Goal: Transaction & Acquisition: Obtain resource

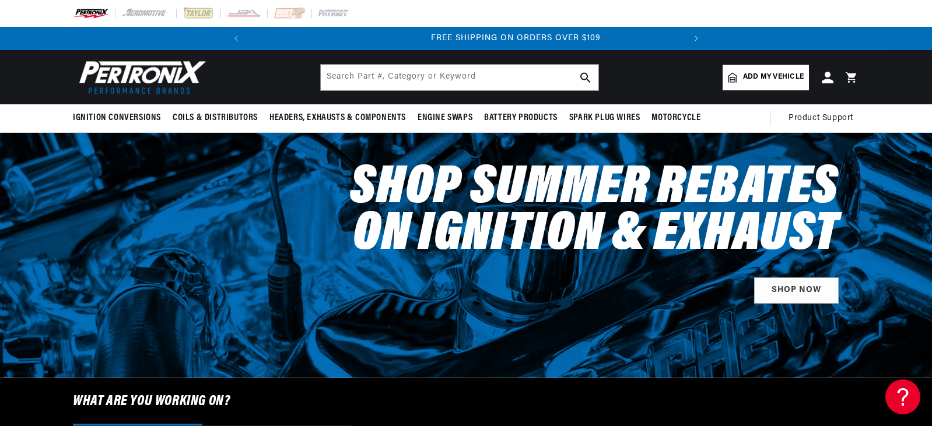
scroll to position [0, 436]
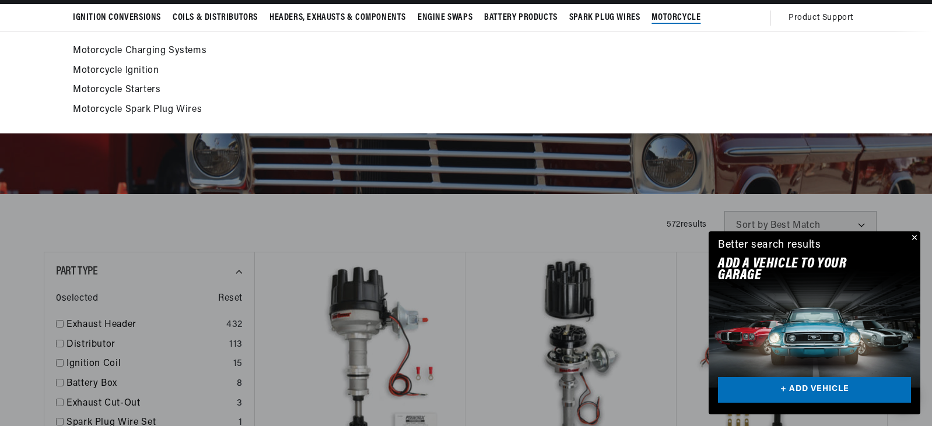
scroll to position [233, 0]
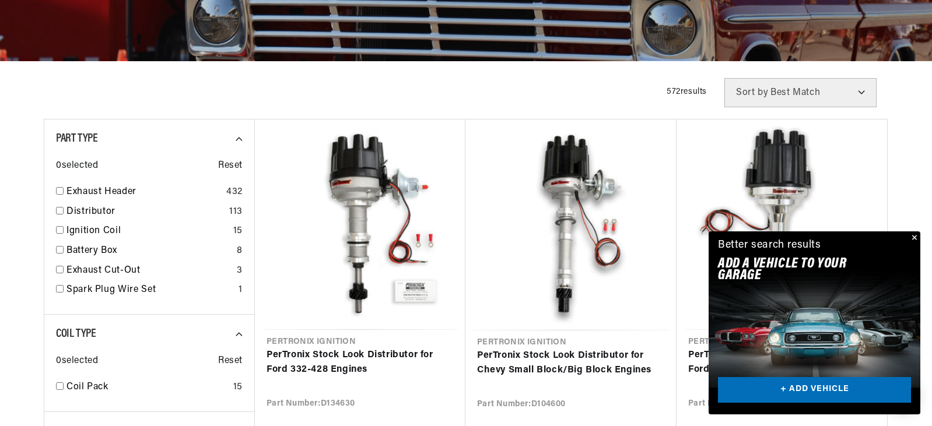
click at [916, 239] on button "Close" at bounding box center [914, 239] width 14 height 14
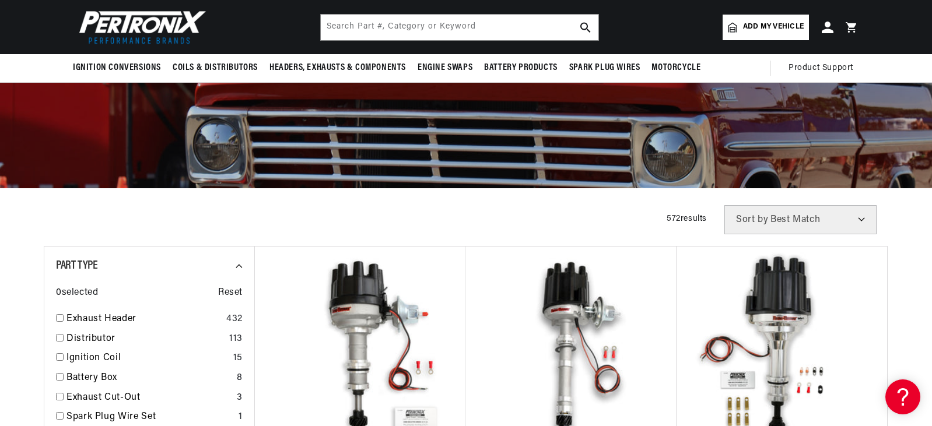
scroll to position [0, 0]
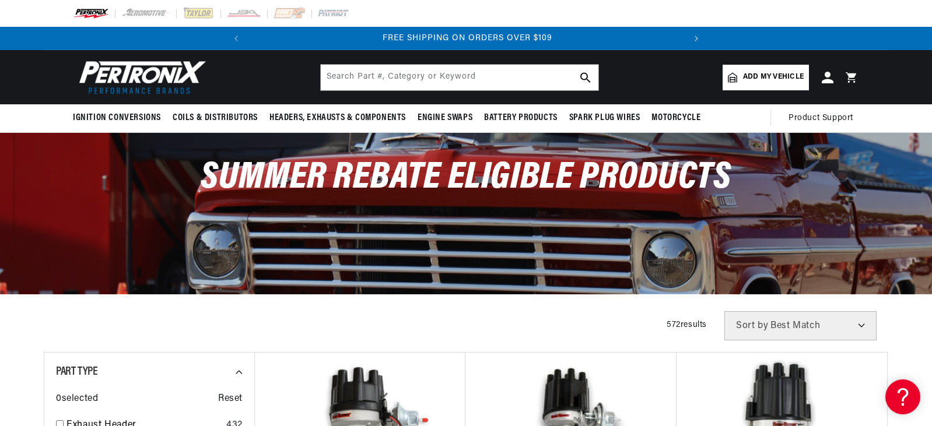
click at [690, 39] on button "Translation missing: en.sections.announcements.next_announcement" at bounding box center [696, 38] width 23 height 23
click at [691, 38] on button "Translation missing: en.sections.announcements.next_announcement" at bounding box center [696, 38] width 23 height 23
click at [464, 40] on link "SHOP MAIL-IN REBATES ON 100s of BEST SELLING PRODUCTS" at bounding box center [466, 38] width 267 height 9
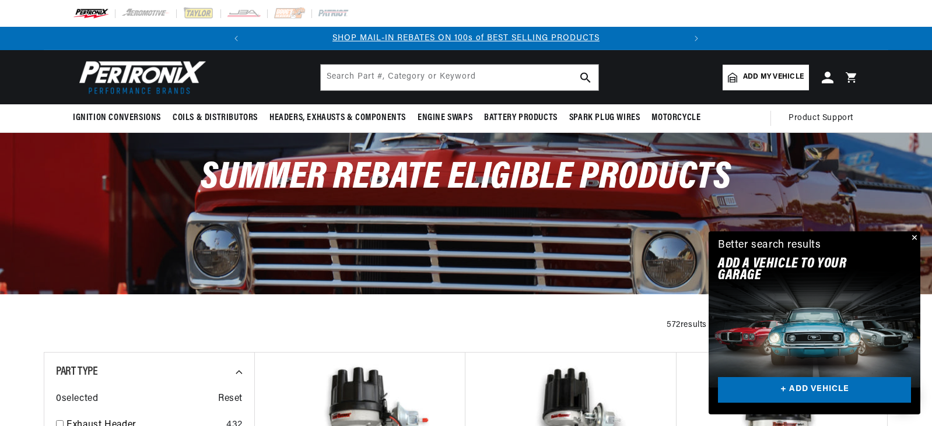
click at [912, 239] on button "Close" at bounding box center [914, 239] width 14 height 14
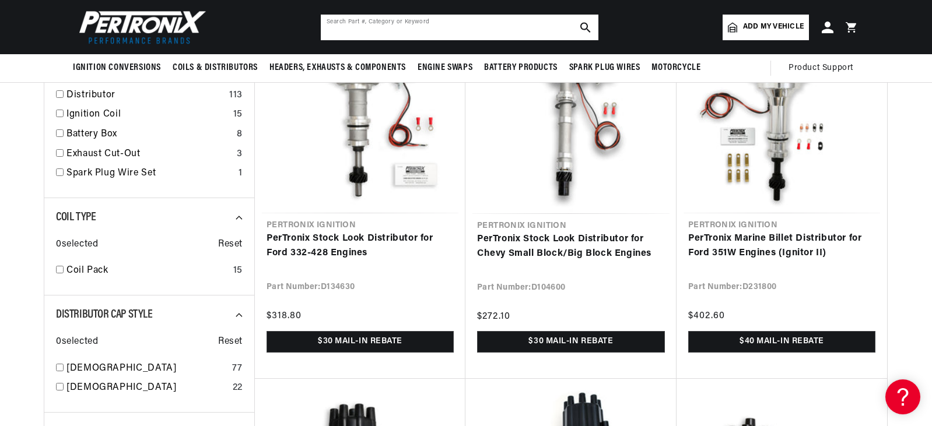
click at [482, 18] on input "text" at bounding box center [460, 28] width 278 height 26
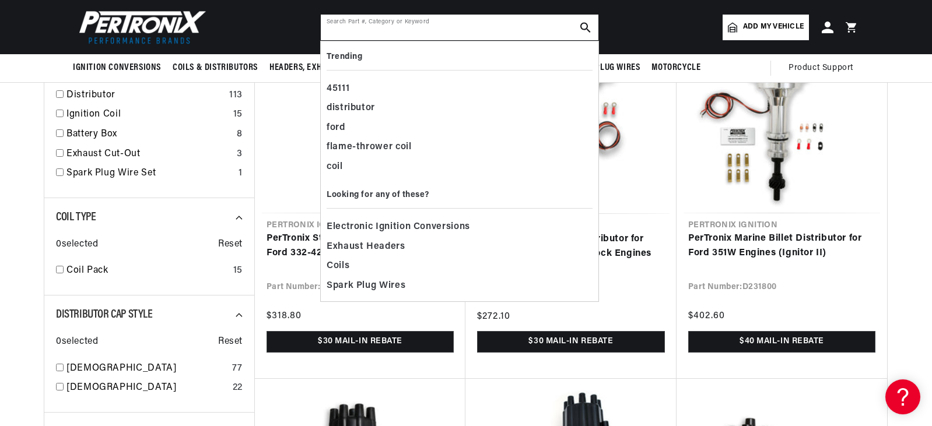
paste input "D134610"
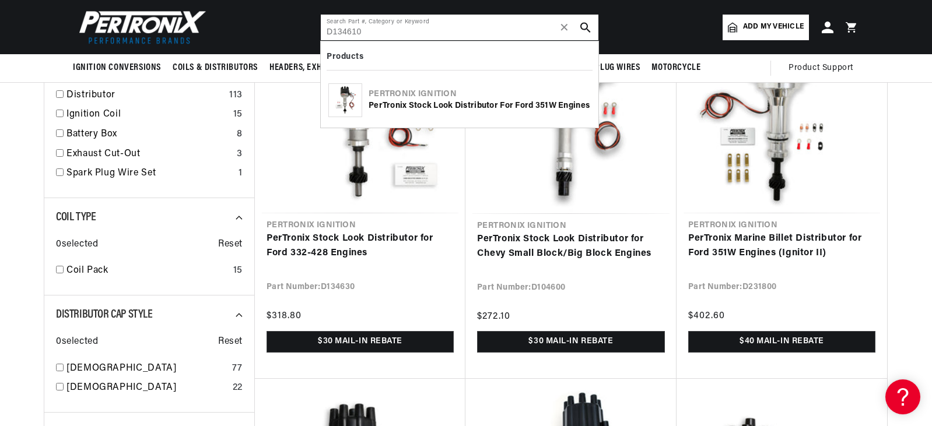
type input "D134610"
click at [447, 107] on div "PerTronix Stock Look Distributor for Ford 351W Engines" at bounding box center [480, 106] width 222 height 12
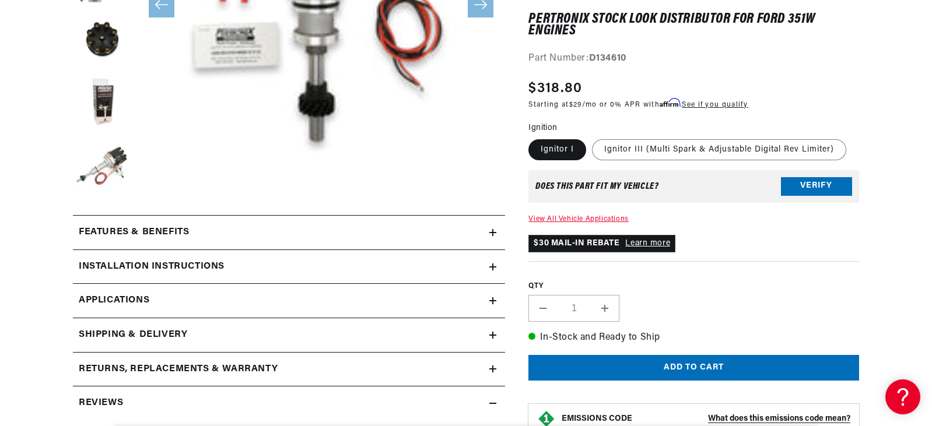
scroll to position [525, 0]
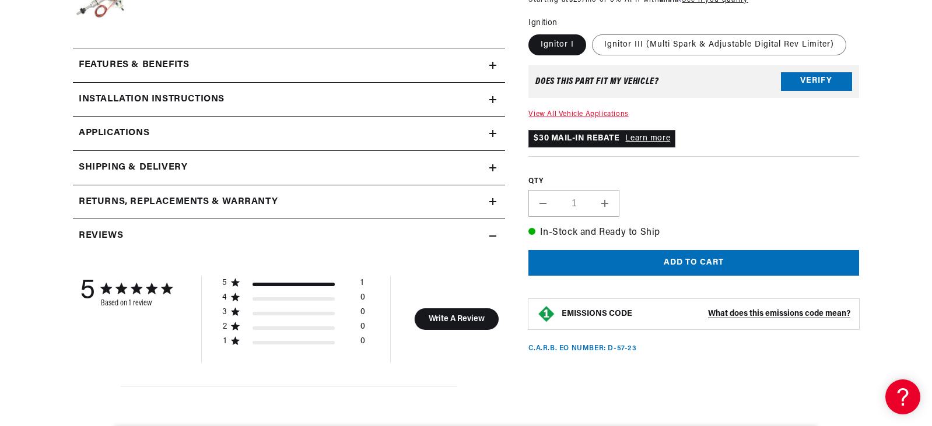
click at [656, 142] on link "Learn more" at bounding box center [647, 138] width 45 height 9
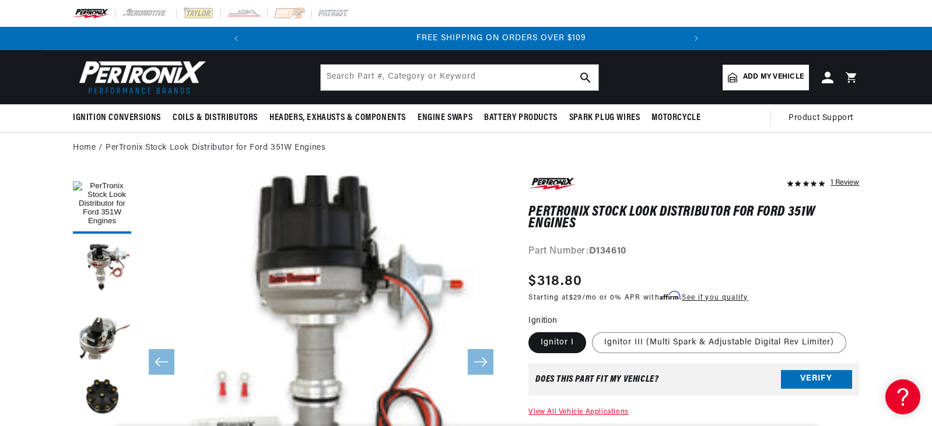
scroll to position [0, 436]
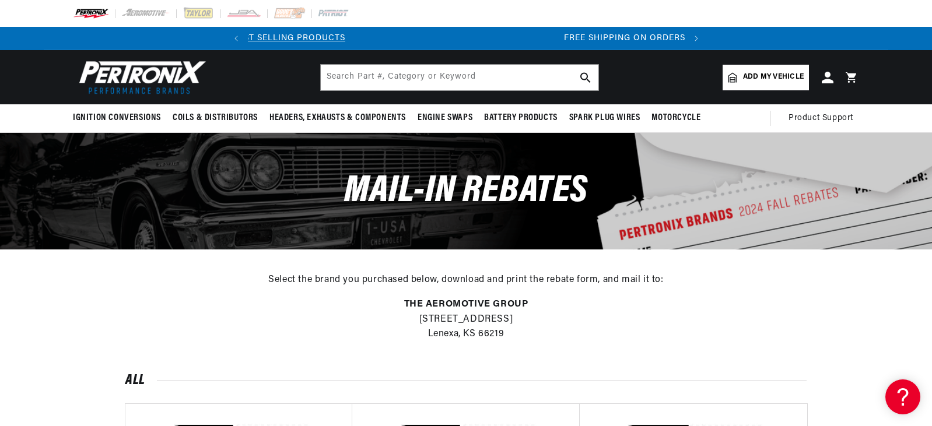
scroll to position [0, 402]
